Goal: Transaction & Acquisition: Obtain resource

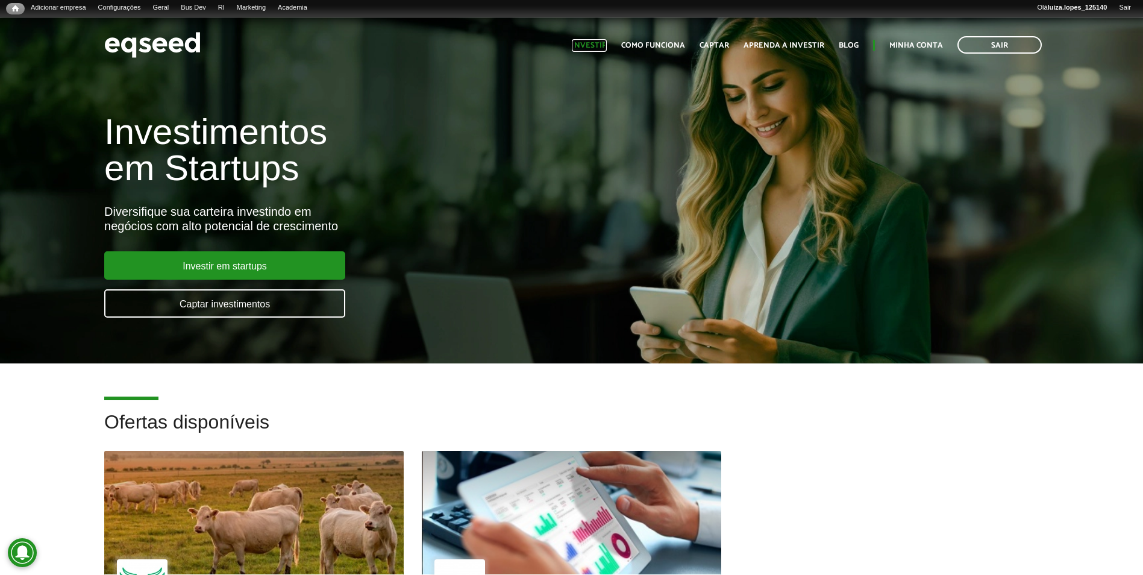
click at [573, 47] on link "Investir" at bounding box center [589, 46] width 35 height 8
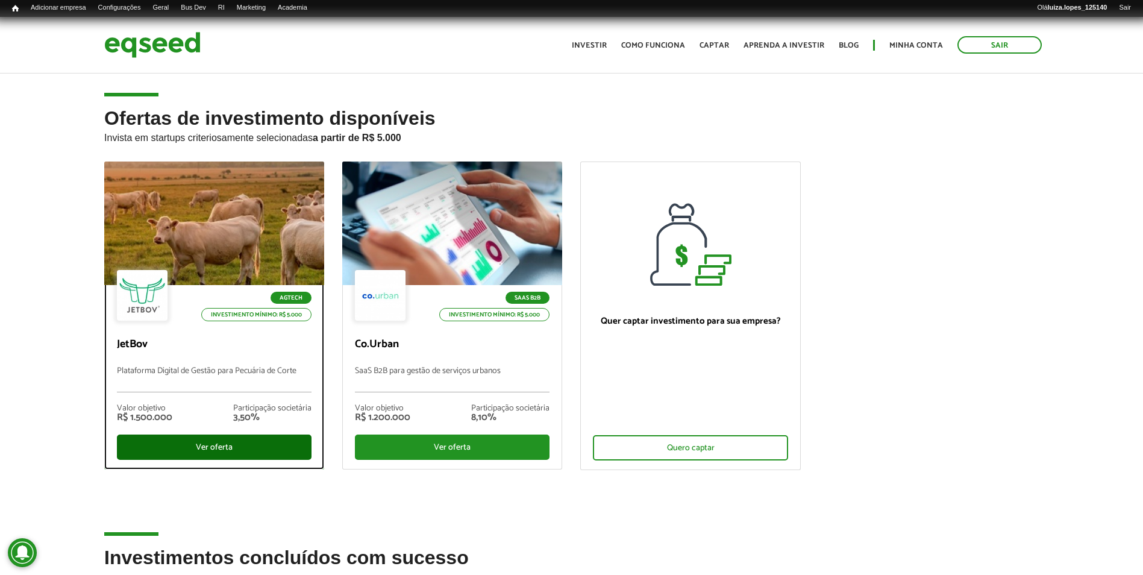
click at [243, 451] on div "Ver oferta" at bounding box center [214, 446] width 195 height 25
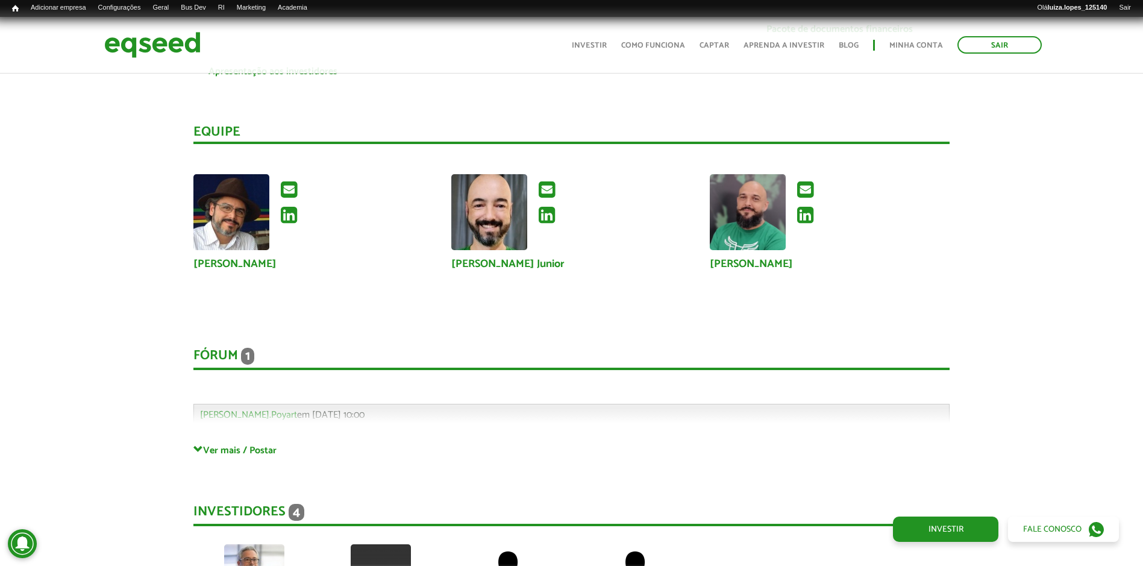
scroll to position [3301, 0]
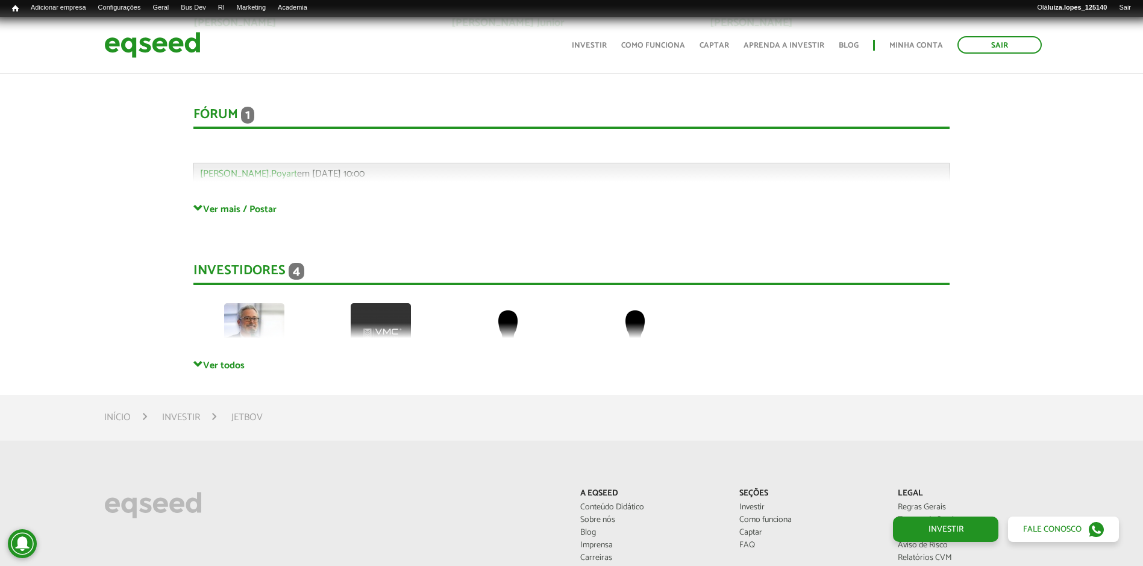
click at [236, 357] on div "Investidores 4 André Vinícius Privado Privado" at bounding box center [571, 299] width 756 height 120
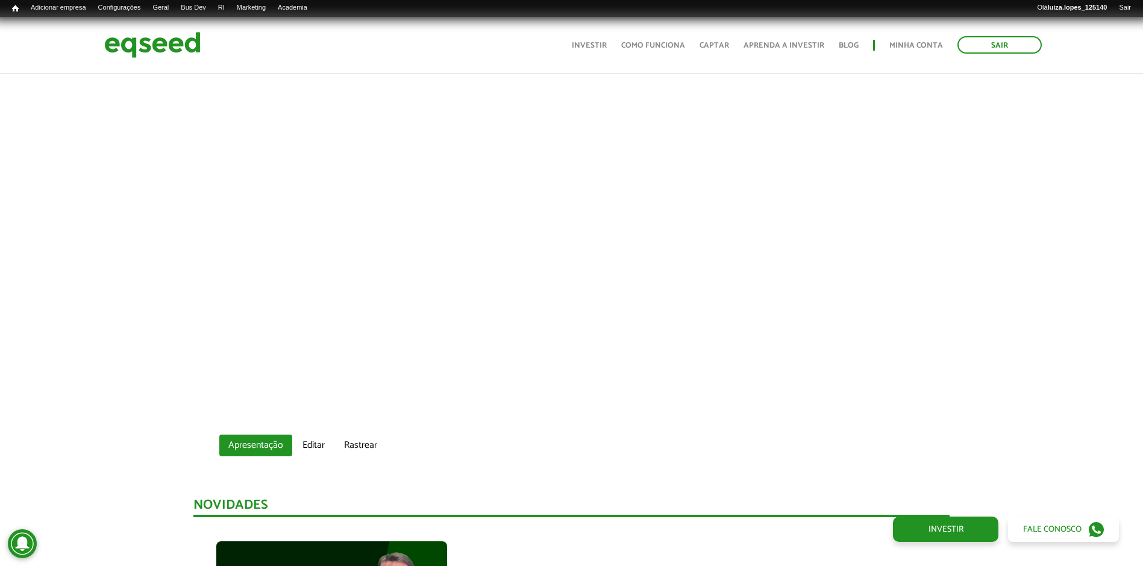
scroll to position [0, 0]
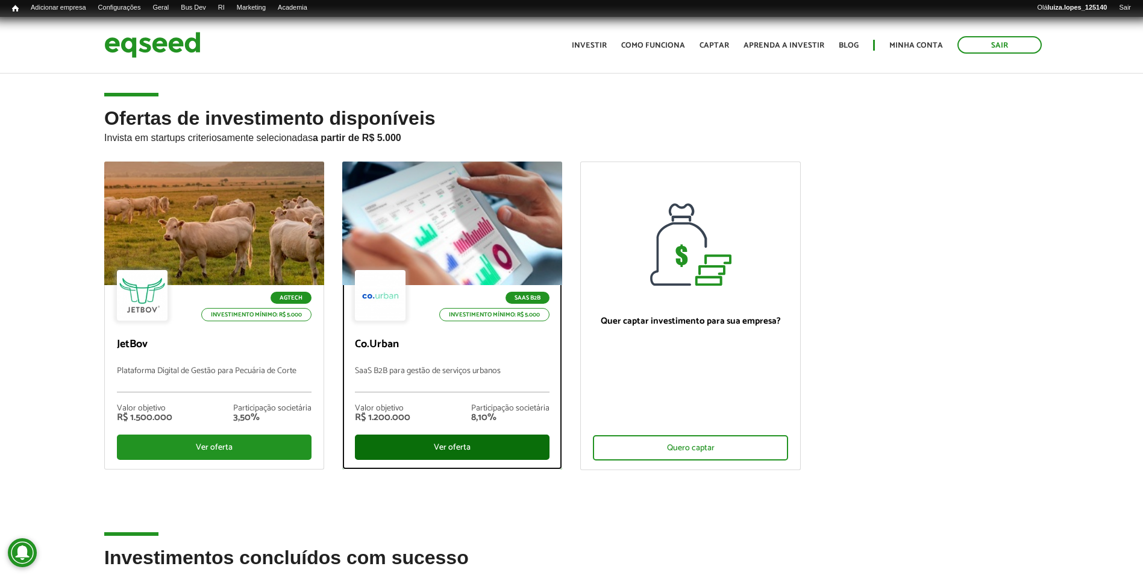
click at [452, 450] on div "Ver oferta" at bounding box center [452, 446] width 195 height 25
